Goal: Transaction & Acquisition: Subscribe to service/newsletter

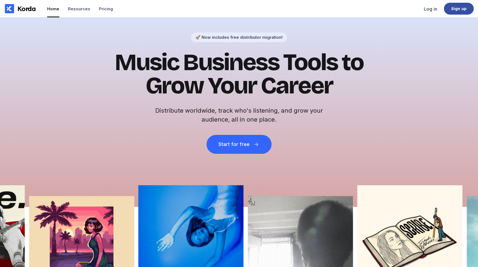
click at [453, 11] on div "Sign up" at bounding box center [459, 9] width 30 height 12
